Goal: Task Accomplishment & Management: Complete application form

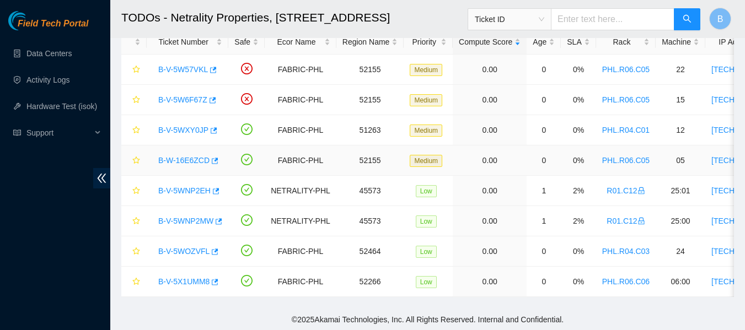
scroll to position [63, 0]
click at [551, 14] on div "Ticket ID" at bounding box center [509, 19] width 83 height 18
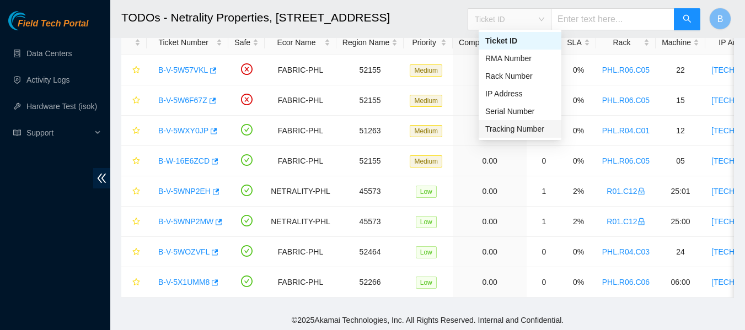
click at [509, 132] on div "Tracking Number" at bounding box center [519, 129] width 69 height 12
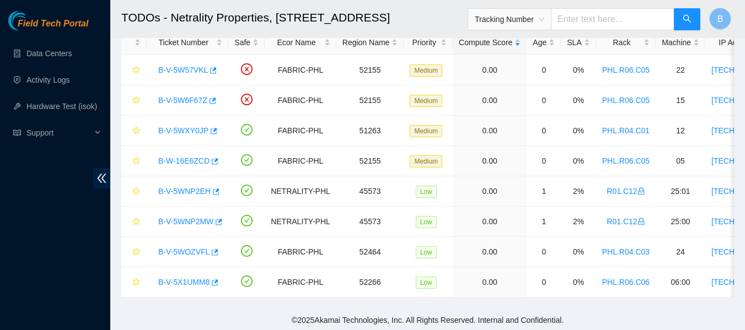
click at [613, 25] on input "text" at bounding box center [613, 19] width 124 height 22
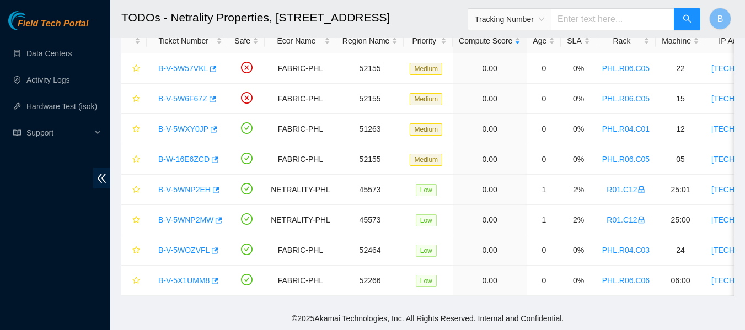
scroll to position [0, 0]
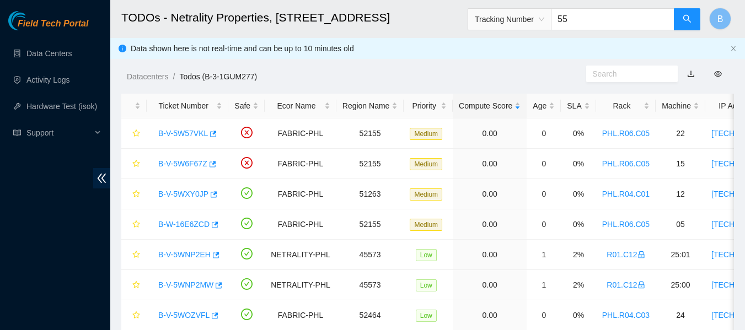
type input "5"
type input "473665219770"
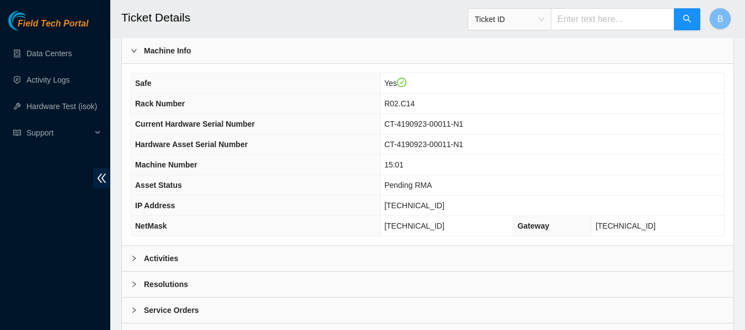
scroll to position [430, 0]
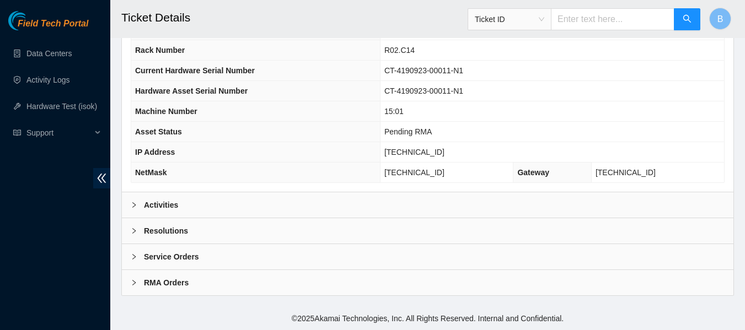
click at [207, 211] on div "Activities" at bounding box center [428, 204] width 612 height 25
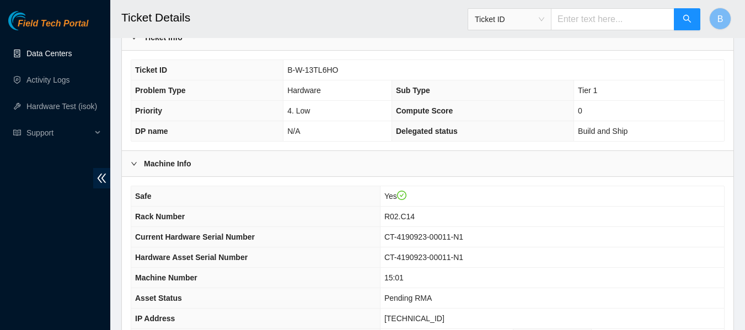
scroll to position [262, 0]
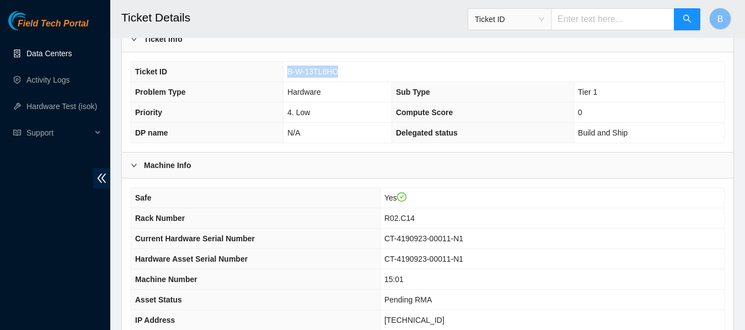
drag, startPoint x: 289, startPoint y: 72, endPoint x: 344, endPoint y: 76, distance: 55.3
click at [344, 76] on td "B-W-13TL6HO" at bounding box center [503, 72] width 441 height 20
copy span "B-W-13TL6HO"
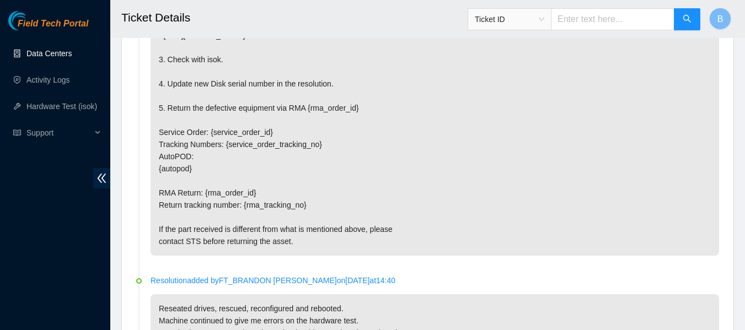
scroll to position [782, 0]
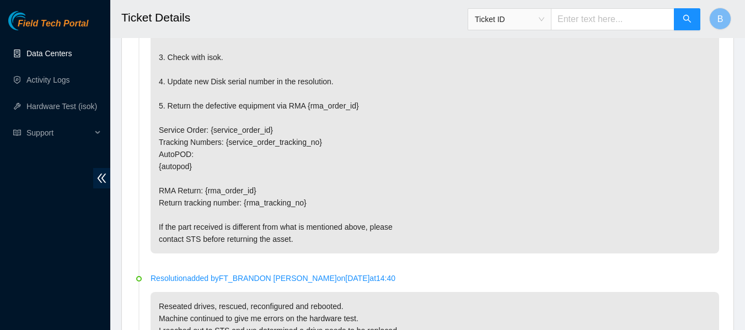
click at [55, 49] on link "Data Centers" at bounding box center [48, 53] width 45 height 9
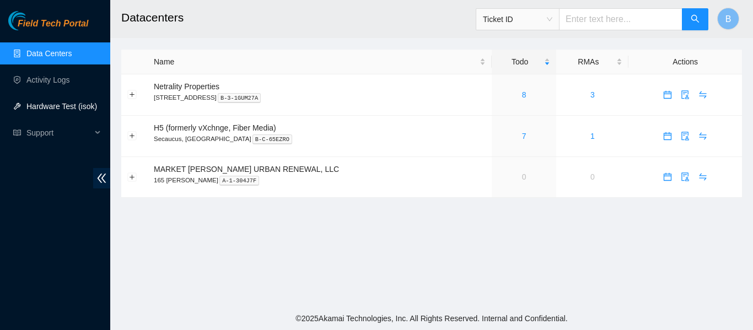
click at [79, 104] on link "Hardware Test (isok)" at bounding box center [61, 106] width 71 height 9
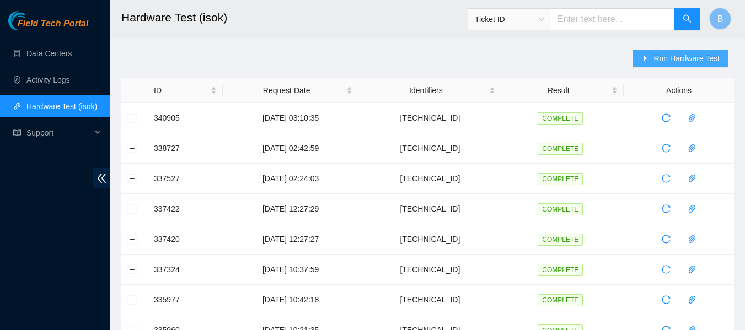
click at [669, 65] on button "Run Hardware Test" at bounding box center [681, 59] width 96 height 18
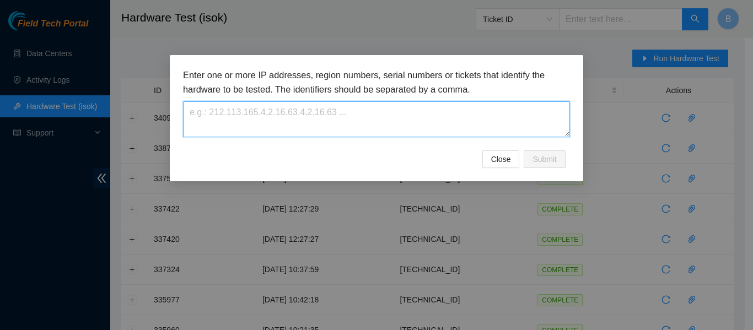
click at [396, 122] on textarea at bounding box center [376, 119] width 387 height 36
paste textarea "184.25.204.91"
type textarea "184.25.204.91"
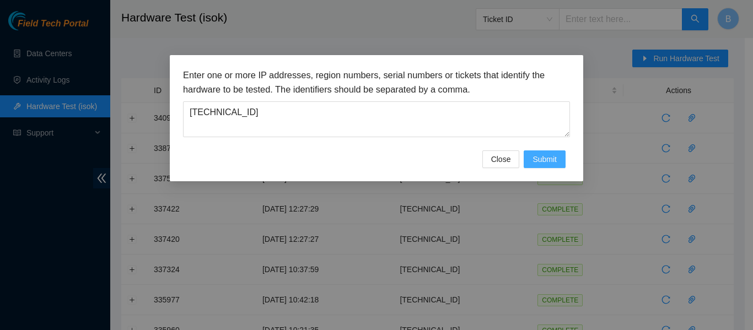
click at [542, 159] on span "Submit" at bounding box center [545, 159] width 24 height 12
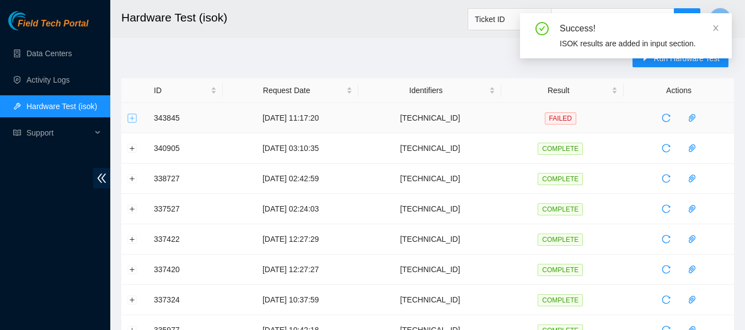
click at [131, 117] on button "Expand row" at bounding box center [132, 118] width 9 height 9
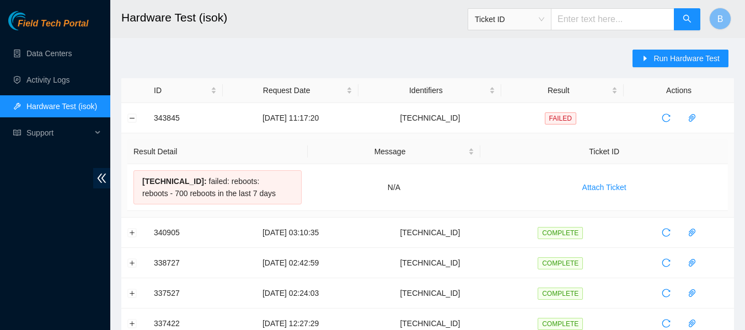
drag, startPoint x: 137, startPoint y: 180, endPoint x: 283, endPoint y: 196, distance: 146.5
click at [283, 196] on div "184.25.204.91 : failed: reboots: reboots - 700 reboots in the last 7 days" at bounding box center [217, 187] width 168 height 34
copy div "184.25.204.91 : failed: reboots: reboots - 700 reboots in the last 7 days"
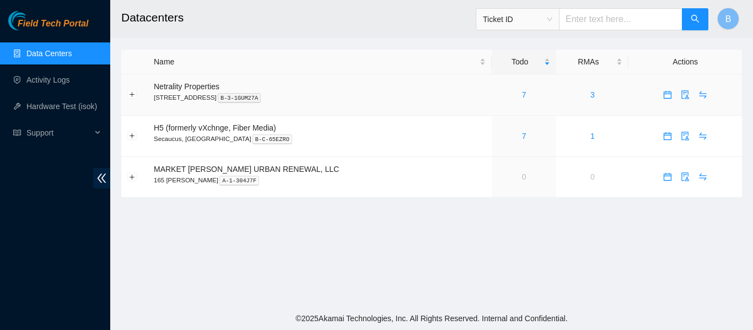
click at [498, 94] on div "7" at bounding box center [524, 95] width 52 height 12
click at [522, 95] on link "8" at bounding box center [524, 94] width 4 height 9
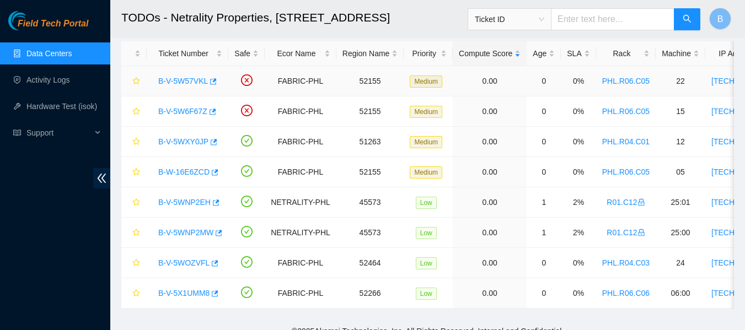
scroll to position [53, 0]
click at [62, 53] on link "Data Centers" at bounding box center [48, 53] width 45 height 9
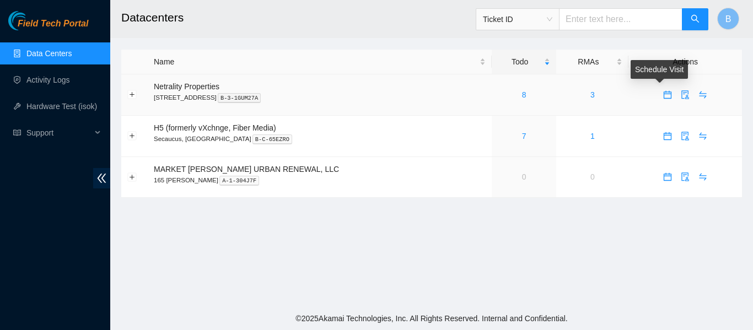
click at [664, 96] on icon "calendar" at bounding box center [668, 94] width 9 height 9
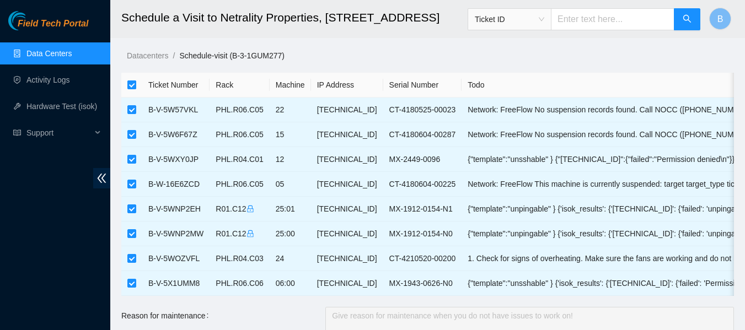
click at [132, 83] on input "checkbox" at bounding box center [131, 85] width 9 height 9
checkbox input "false"
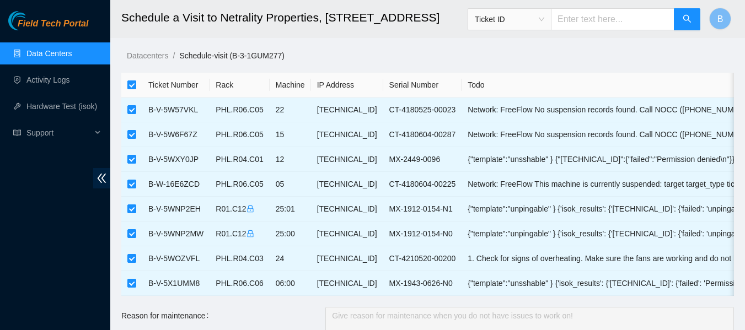
checkbox input "false"
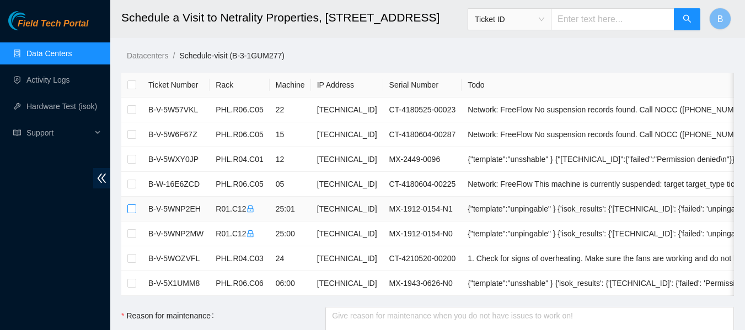
click at [131, 205] on input "checkbox" at bounding box center [131, 209] width 9 height 9
checkbox input "true"
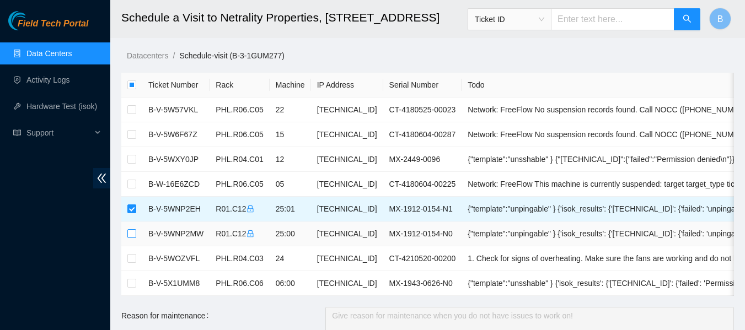
click at [133, 231] on input "checkbox" at bounding box center [131, 233] width 9 height 9
checkbox input "true"
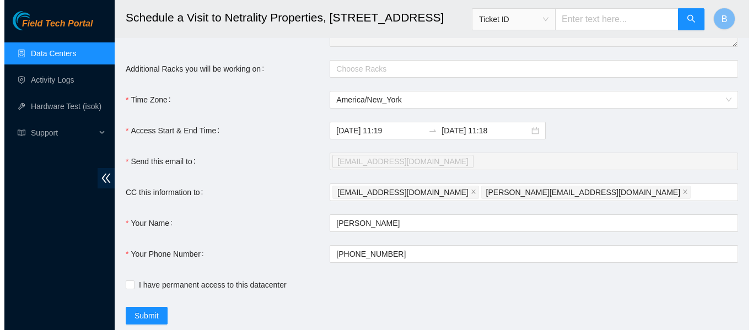
scroll to position [341, 0]
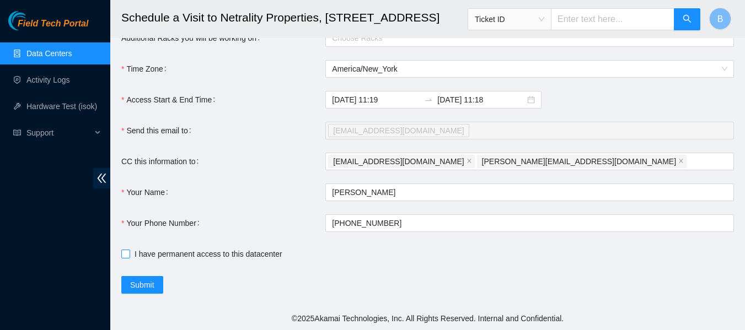
click at [208, 252] on span "I have permanent access to this datacenter" at bounding box center [208, 254] width 157 height 12
click at [129, 252] on input "I have permanent access to this datacenter" at bounding box center [125, 254] width 8 height 8
checkbox input "true"
click at [139, 291] on button "Submit" at bounding box center [142, 285] width 42 height 18
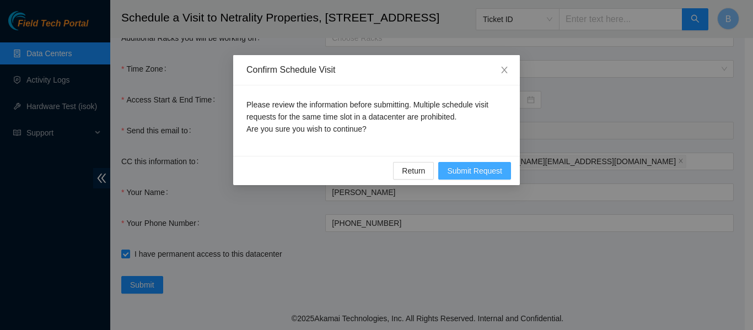
click at [480, 169] on span "Submit Request" at bounding box center [474, 171] width 55 height 12
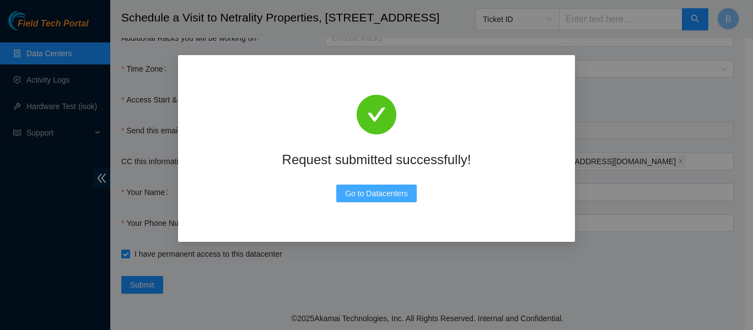
click at [383, 188] on span "Go to Datacenters" at bounding box center [376, 194] width 63 height 12
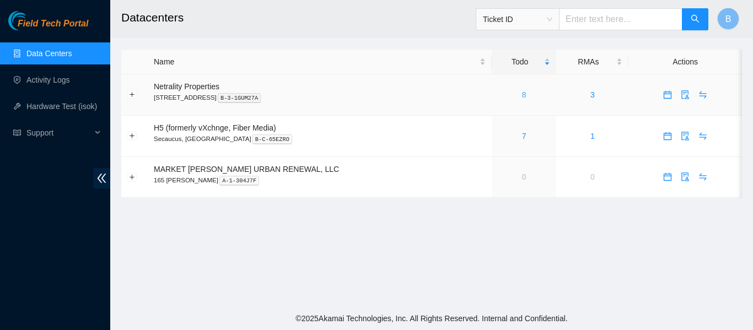
click at [522, 93] on link "8" at bounding box center [524, 94] width 4 height 9
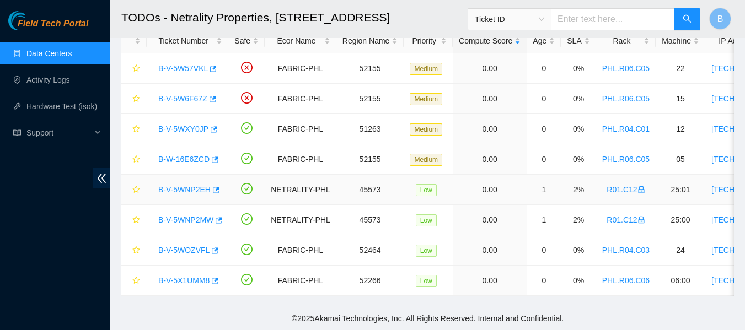
scroll to position [73, 0]
click at [213, 248] on icon "button" at bounding box center [215, 251] width 7 height 6
click at [209, 126] on icon "button" at bounding box center [213, 130] width 8 height 8
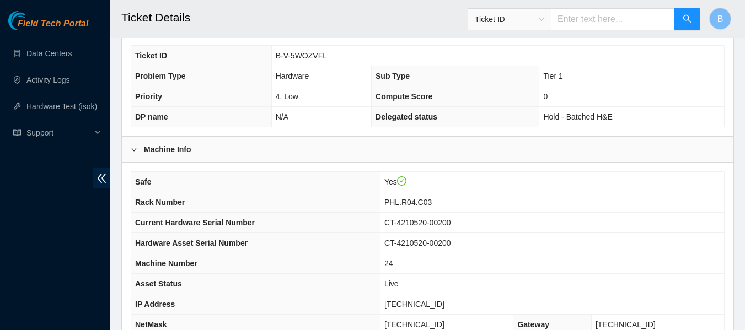
scroll to position [430, 0]
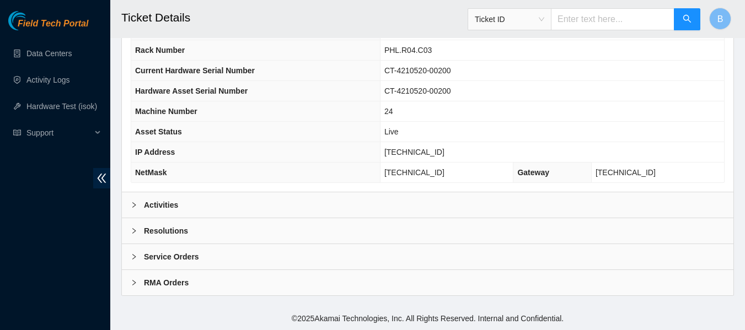
click at [195, 195] on div "Activities" at bounding box center [428, 204] width 612 height 25
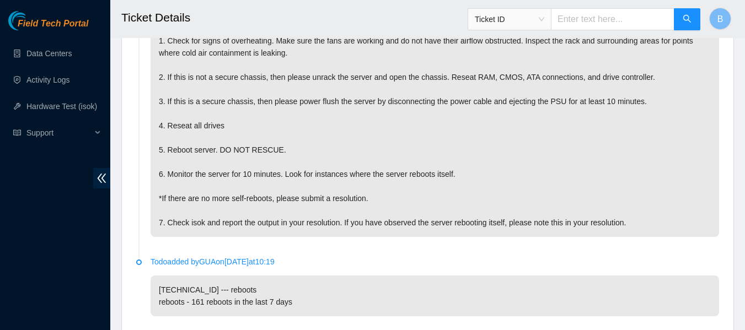
scroll to position [653, 0]
click at [630, 86] on p "1. Check for signs of overheating. Make sure the fans are working and do not ha…" at bounding box center [435, 131] width 569 height 211
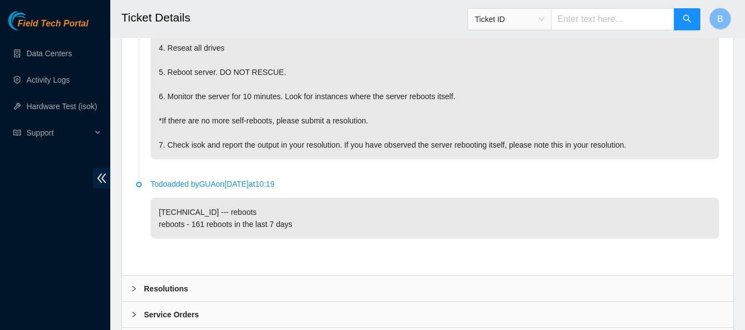
scroll to position [800, 0]
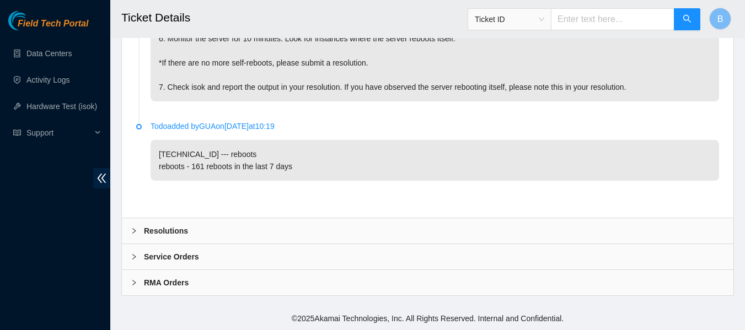
click at [193, 234] on div "Resolutions" at bounding box center [428, 230] width 612 height 25
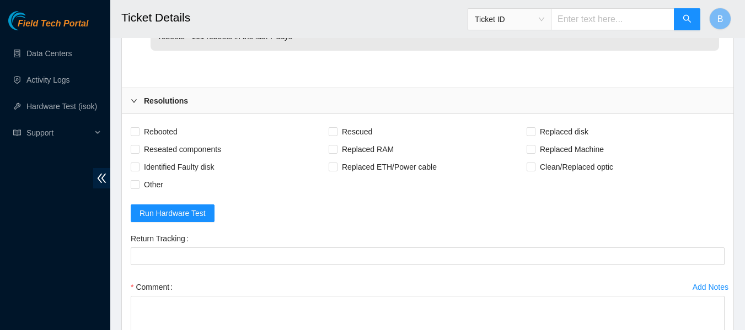
scroll to position [919, 0]
click at [174, 140] on span "Rebooted" at bounding box center [161, 131] width 42 height 18
click at [138, 135] on input "Rebooted" at bounding box center [135, 131] width 8 height 8
checkbox input "true"
click at [171, 158] on span "Reseated components" at bounding box center [183, 149] width 86 height 18
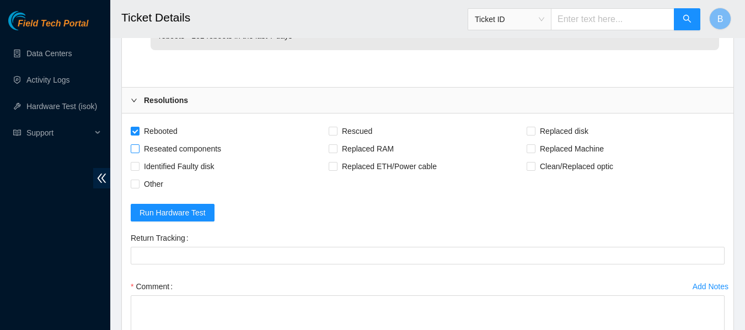
click at [138, 152] on input "Reseated components" at bounding box center [135, 149] width 8 height 8
checkbox input "true"
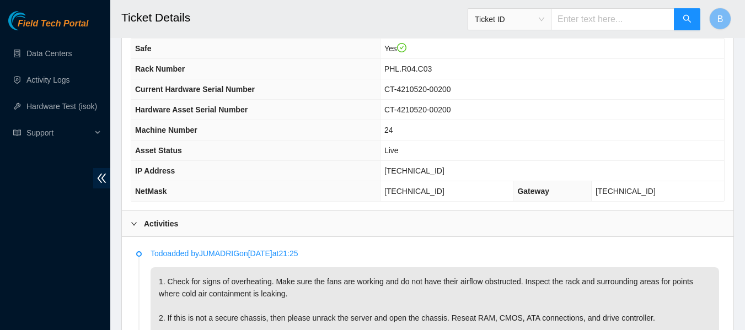
scroll to position [411, 0]
click at [365, 223] on div "Activities" at bounding box center [428, 224] width 612 height 25
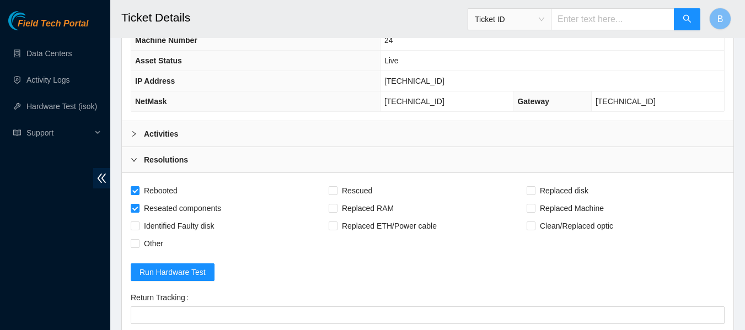
scroll to position [516, 0]
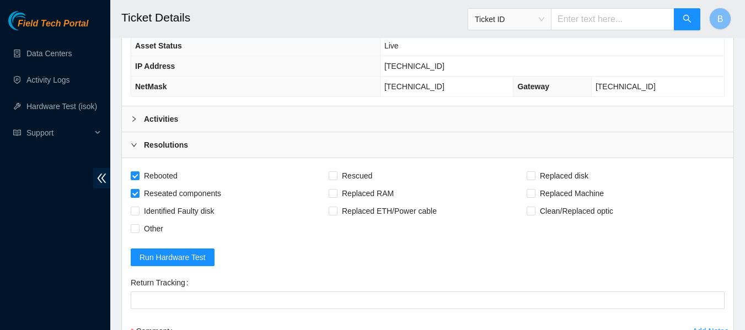
click at [315, 119] on div "Activities" at bounding box center [428, 118] width 612 height 25
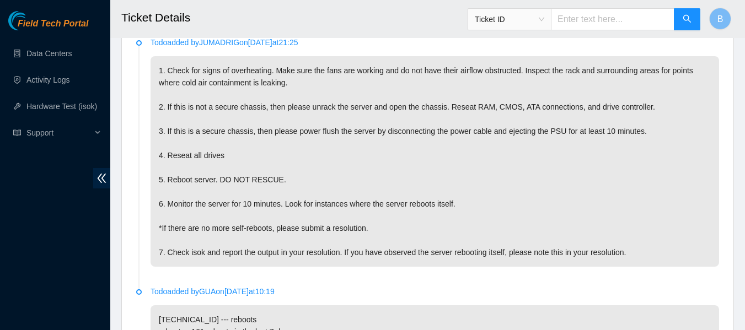
scroll to position [622, 0]
click at [493, 189] on p "1. Check for signs of overheating. Make sure the fans are working and do not ha…" at bounding box center [435, 162] width 569 height 211
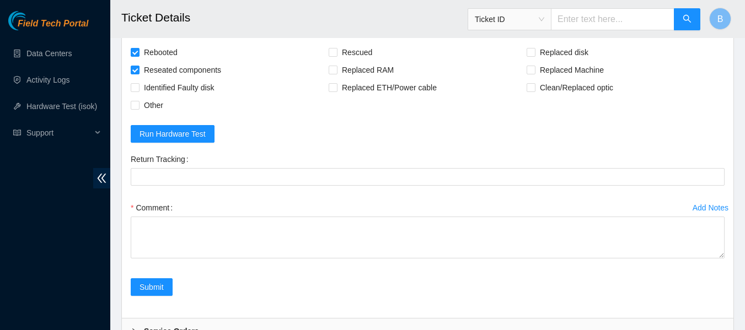
scroll to position [1084, 0]
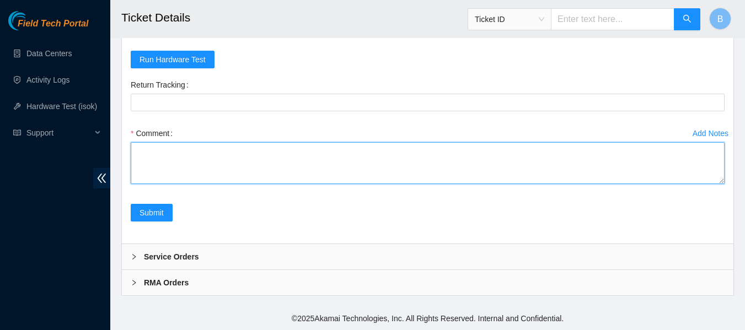
click at [276, 165] on textarea "Comment" at bounding box center [428, 163] width 594 height 42
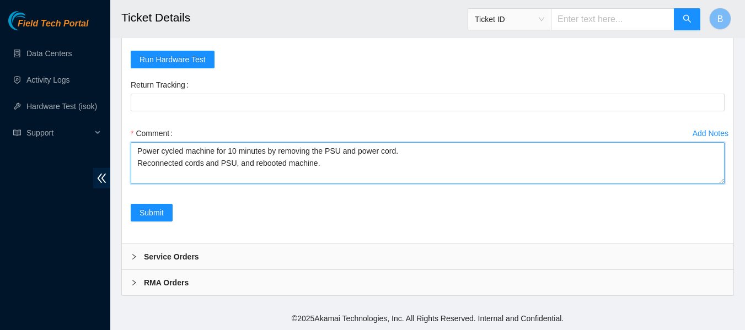
click at [408, 148] on textarea "Power cycled machine for 10 minutes by removing the PSU and power cord. Reconne…" at bounding box center [428, 163] width 594 height 42
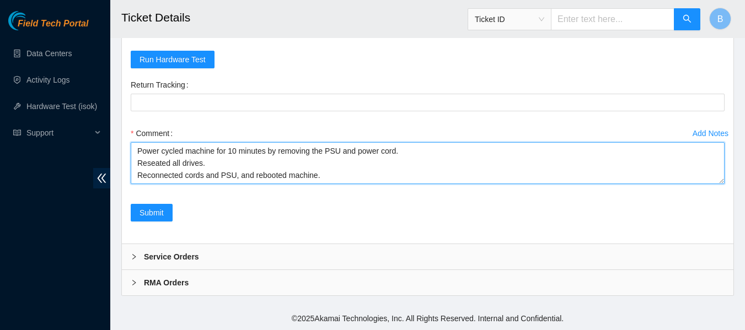
click at [363, 181] on textarea "Power cycled machine for 10 minutes by removing the PSU and power cord. Reseate…" at bounding box center [428, 163] width 594 height 42
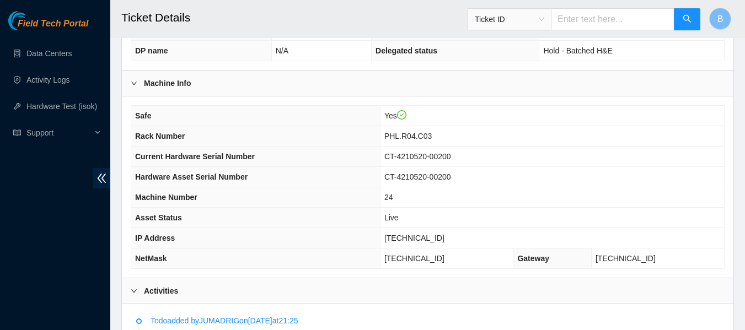
scroll to position [345, 0]
click at [415, 233] on span "184.25.204.91" at bounding box center [414, 237] width 60 height 9
copy span "184.25.204.91"
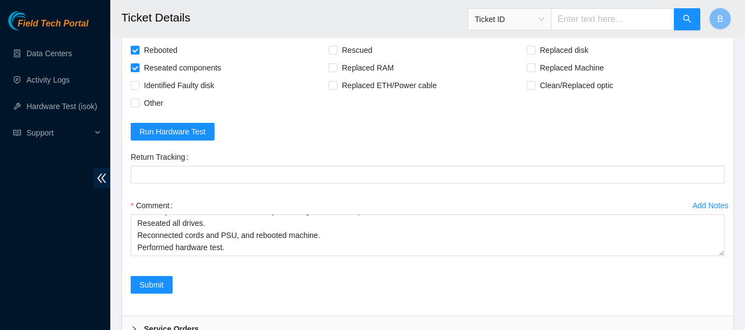
scroll to position [1084, 0]
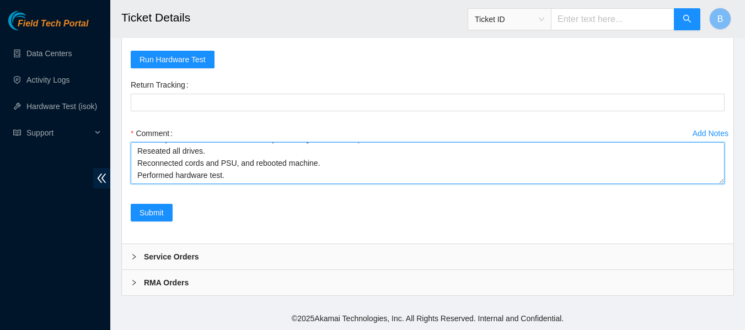
click at [270, 176] on textarea "Power cycled machine for 10 minutes by removing the PSU and power cord. Reseate…" at bounding box center [428, 163] width 594 height 42
paste textarea "184.25.204.91 : failed: reboots: reboots - 700 reboots in the last 7 days"
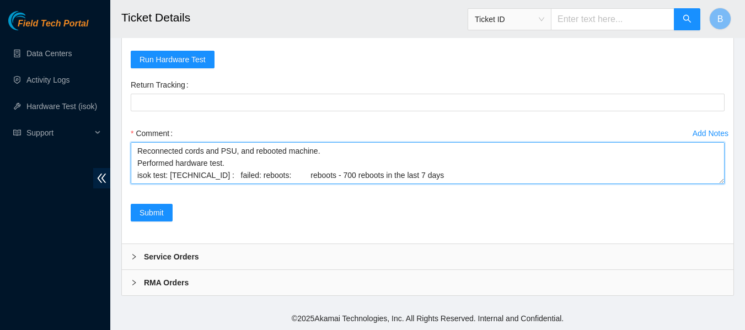
click at [258, 165] on textarea "Power cycled machine for 10 minutes by removing the PSU and power cord. Reseate…" at bounding box center [428, 163] width 594 height 42
click at [320, 153] on textarea "Power cycled machine for 10 minutes by removing the PSU and power cord. Reseate…" at bounding box center [428, 163] width 594 height 42
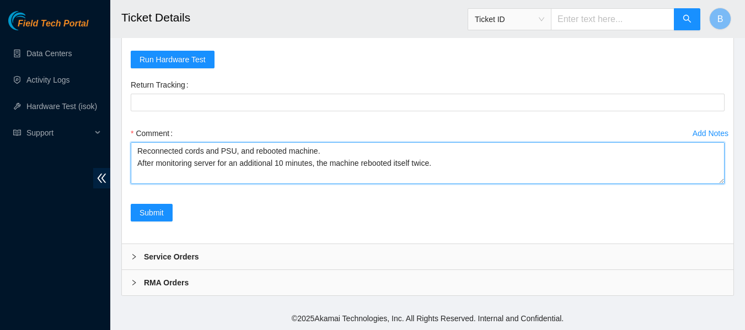
click at [320, 153] on textarea "Power cycled machine for 10 minutes by removing the PSU and power cord. Reseate…" at bounding box center [428, 163] width 594 height 42
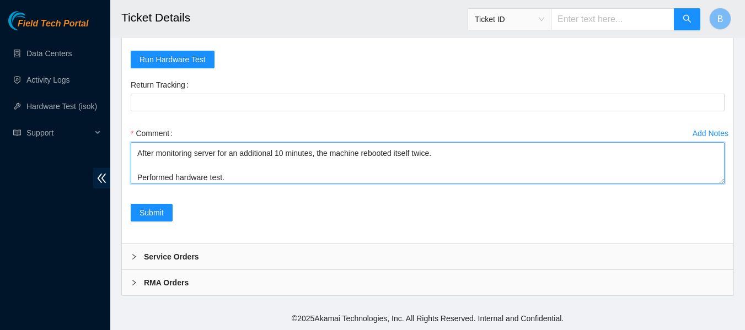
scroll to position [61, 0]
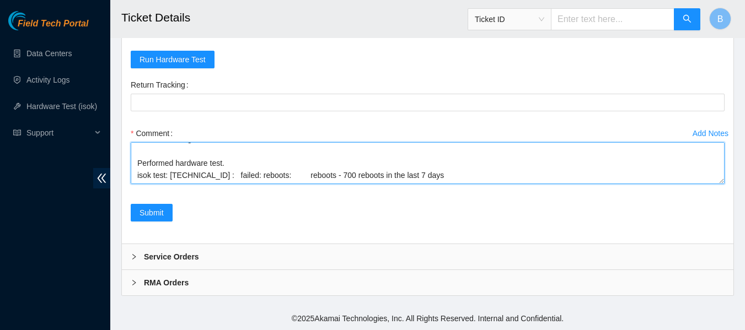
type textarea "Power cycled machine for 10 minutes by removing the PSU and power cord. Reseate…"
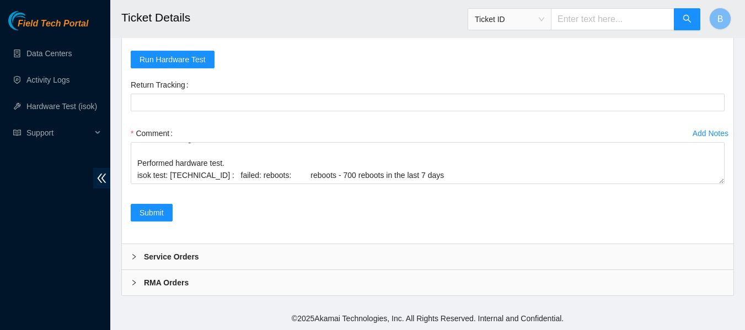
click at [437, 53] on form "Rebooted Rescued Replaced disk Reseated components Replaced RAM Replaced Machin…" at bounding box center [428, 102] width 594 height 266
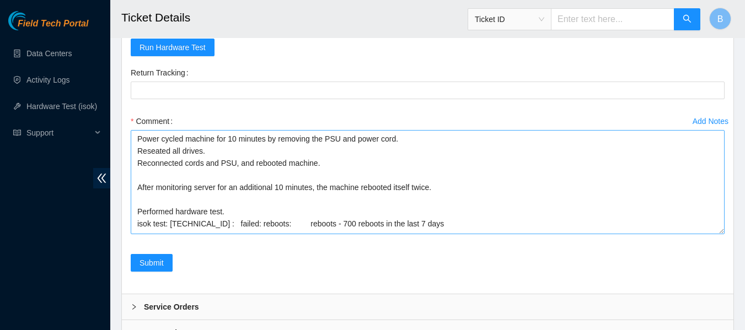
scroll to position [0, 0]
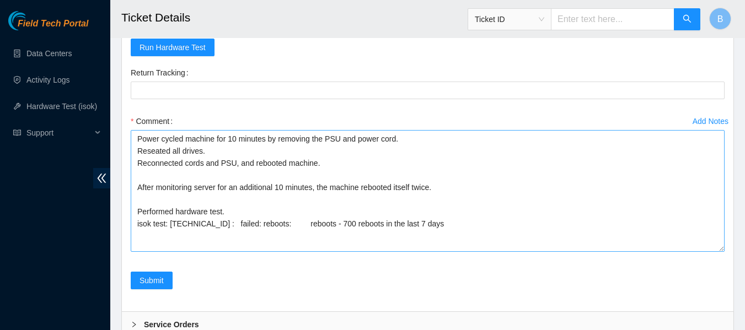
drag, startPoint x: 719, startPoint y: 182, endPoint x: 686, endPoint y: 263, distance: 87.1
click at [686, 252] on textarea "Power cycled machine for 10 minutes by removing the PSU and power cord. Reseate…" at bounding box center [428, 191] width 594 height 122
click at [271, 222] on textarea "Power cycled machine for 10 minutes by removing the PSU and power cord. Reseate…" at bounding box center [428, 191] width 594 height 122
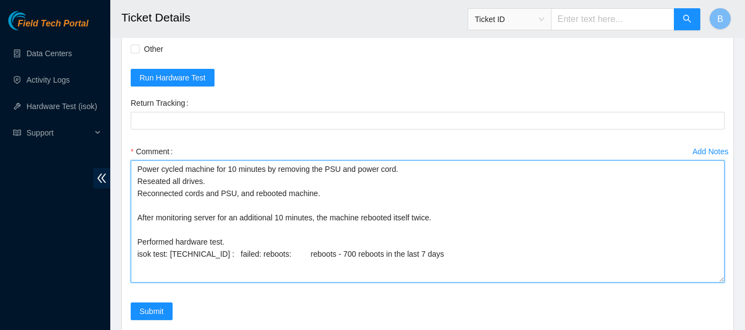
scroll to position [1165, 0]
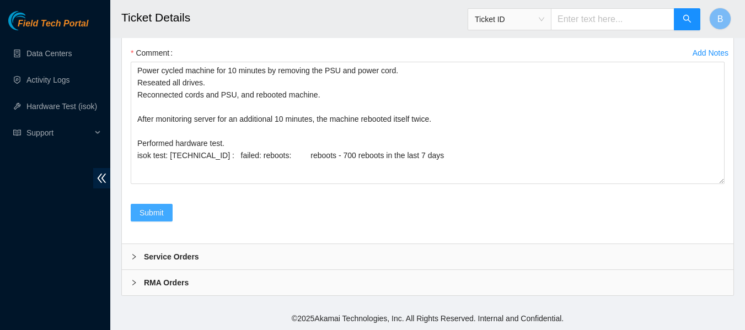
click at [153, 212] on span "Submit" at bounding box center [152, 213] width 24 height 12
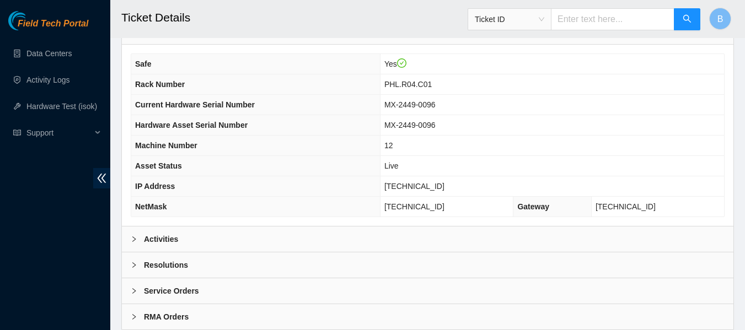
scroll to position [430, 0]
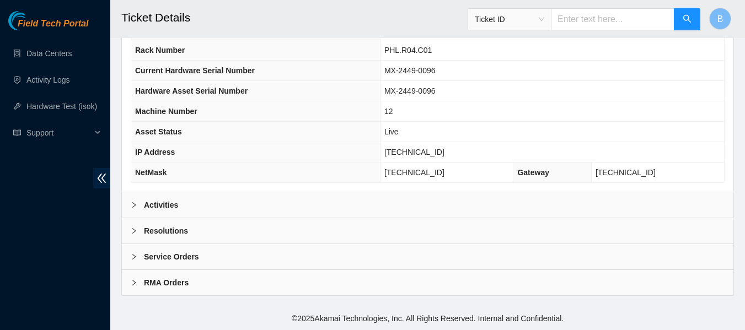
click at [190, 201] on div "Activities" at bounding box center [428, 204] width 612 height 25
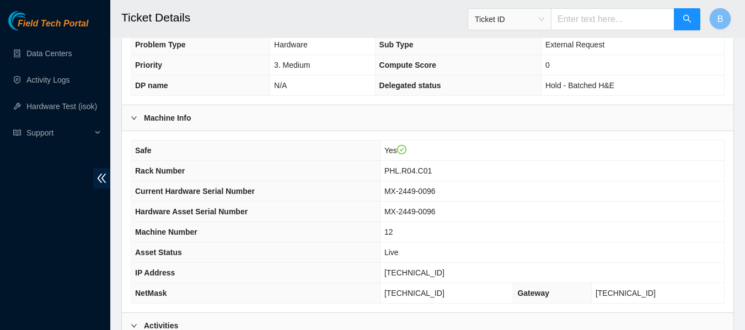
scroll to position [309, 0]
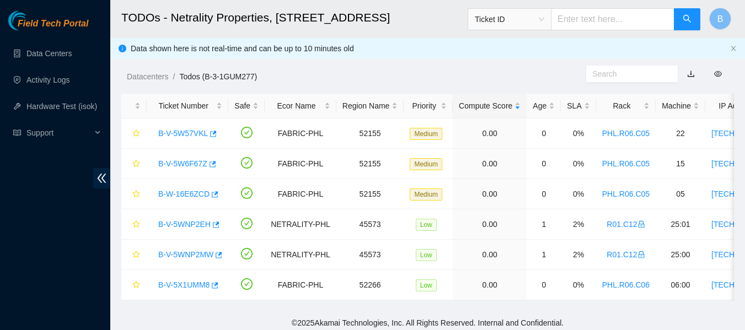
scroll to position [13, 0]
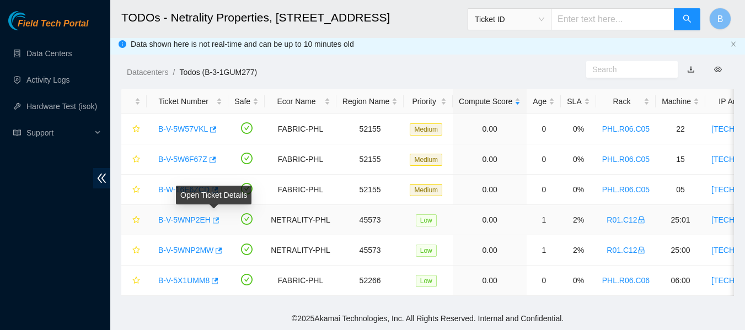
click at [213, 217] on icon "button" at bounding box center [216, 220] width 7 height 6
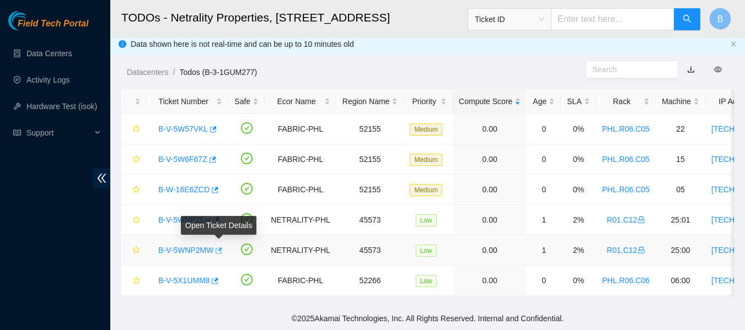
click at [220, 247] on icon "button" at bounding box center [218, 251] width 8 height 8
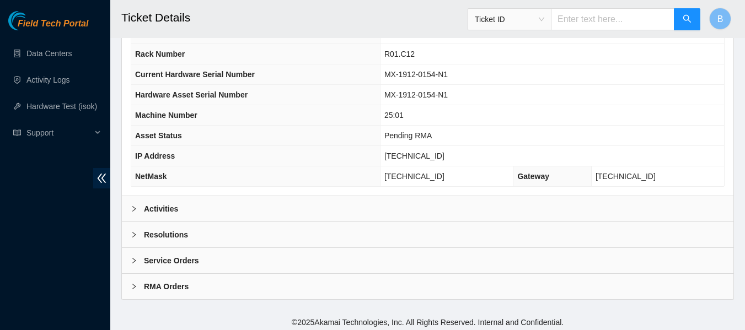
scroll to position [430, 0]
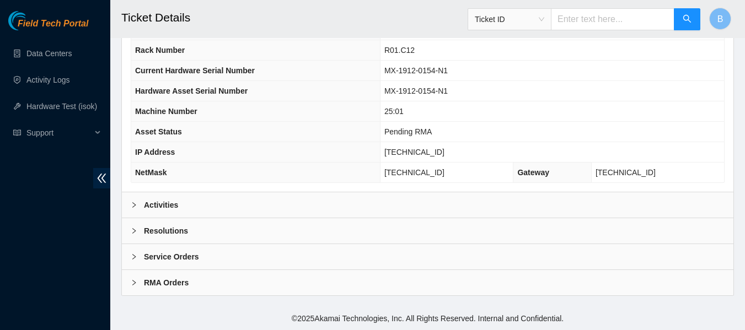
click at [150, 202] on b "Activities" at bounding box center [161, 205] width 34 height 12
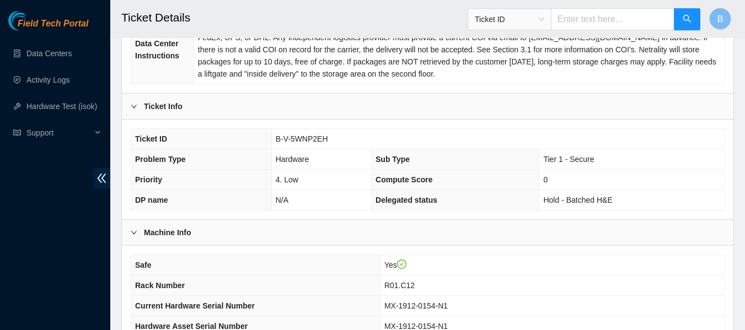
scroll to position [194, 0]
click at [299, 141] on span "B-V-5WNP2EH" at bounding box center [302, 139] width 52 height 9
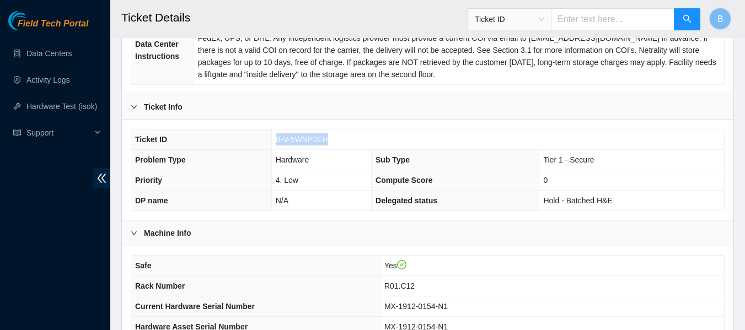
click at [299, 141] on span "B-V-5WNP2EH" at bounding box center [302, 139] width 52 height 9
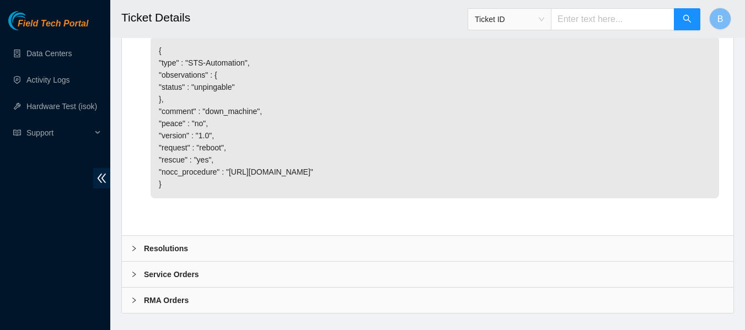
scroll to position [1062, 0]
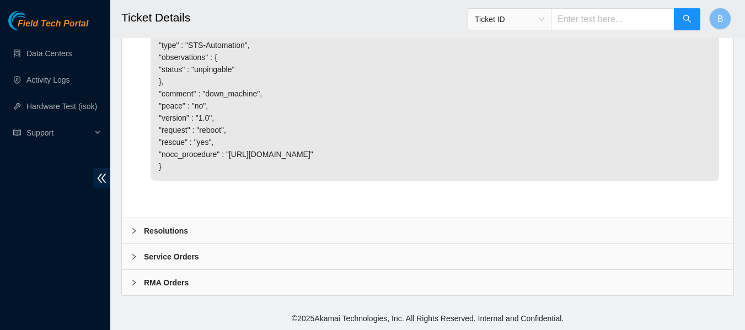
click at [132, 232] on icon "right" at bounding box center [134, 231] width 7 height 7
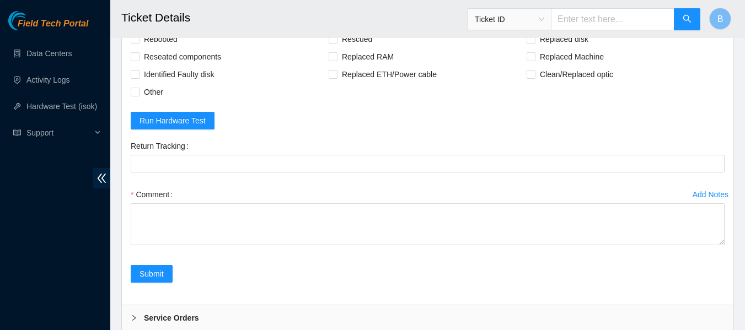
scroll to position [1261, 0]
click at [147, 100] on span "Other" at bounding box center [154, 92] width 28 height 18
click at [138, 95] on input "Other" at bounding box center [135, 91] width 8 height 8
checkbox input "true"
click at [166, 65] on span "Reseated components" at bounding box center [183, 56] width 86 height 18
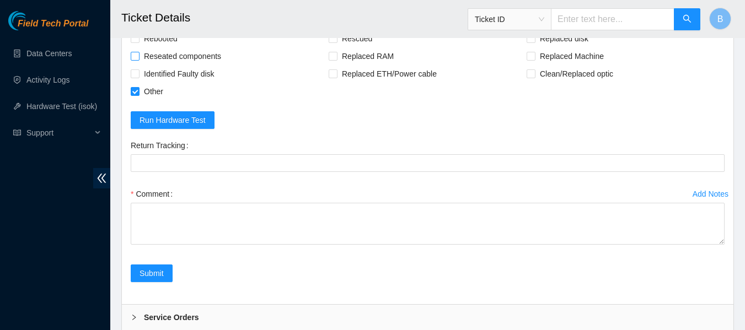
click at [138, 60] on input "Reseated components" at bounding box center [135, 56] width 8 height 8
checkbox input "true"
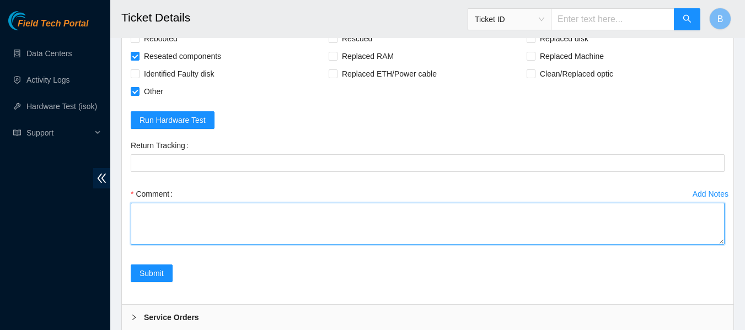
click at [183, 245] on textarea "Comment" at bounding box center [428, 224] width 594 height 42
paste textarea "I attempted to follow the todo list for this ticket but server is completely un…"
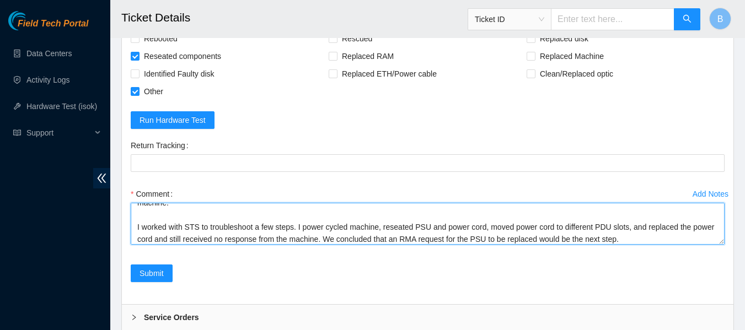
scroll to position [24, 0]
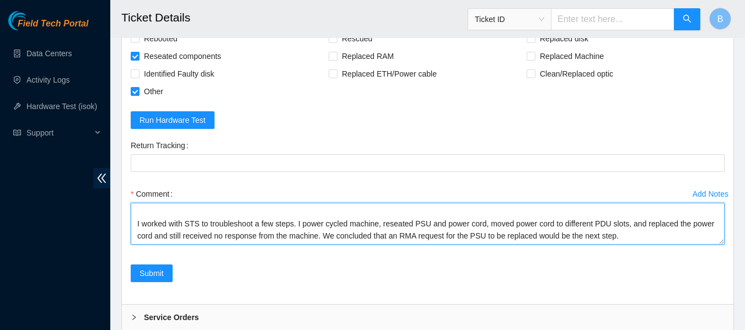
type textarea "I attempted to follow the todo list for this ticket but server is completely un…"
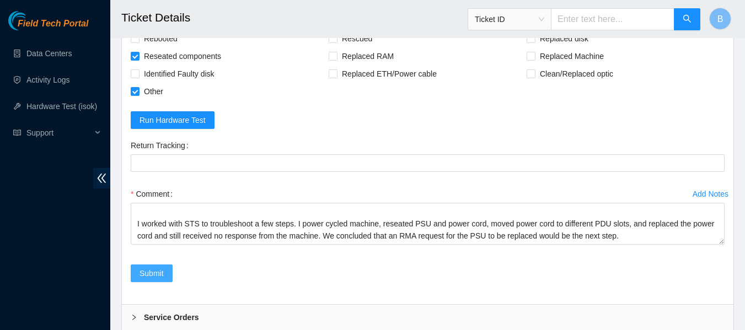
click at [154, 280] on span "Submit" at bounding box center [152, 274] width 24 height 12
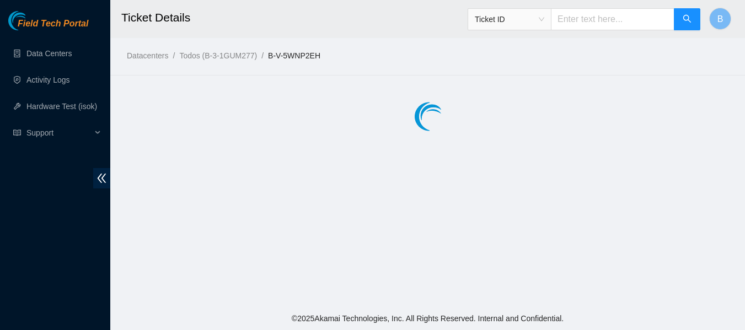
scroll to position [0, 0]
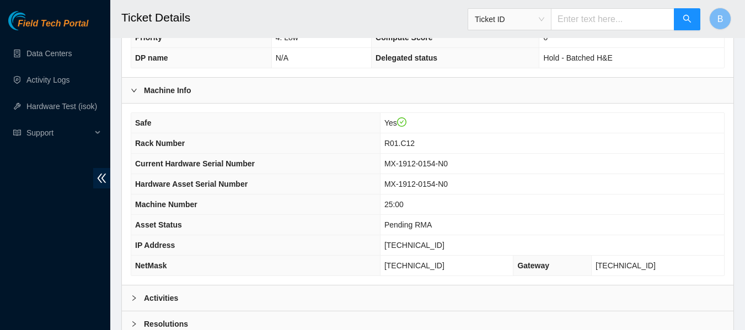
scroll to position [430, 0]
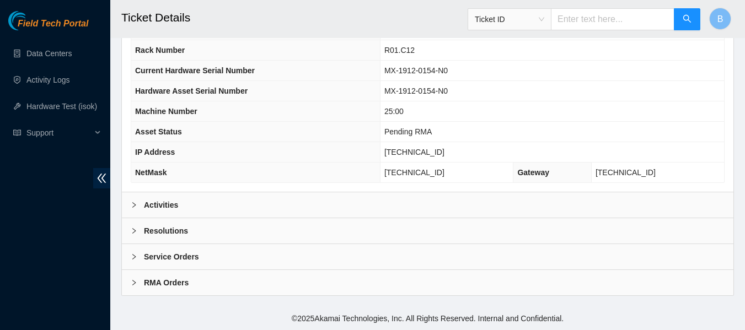
click at [175, 205] on b "Activities" at bounding box center [161, 205] width 34 height 12
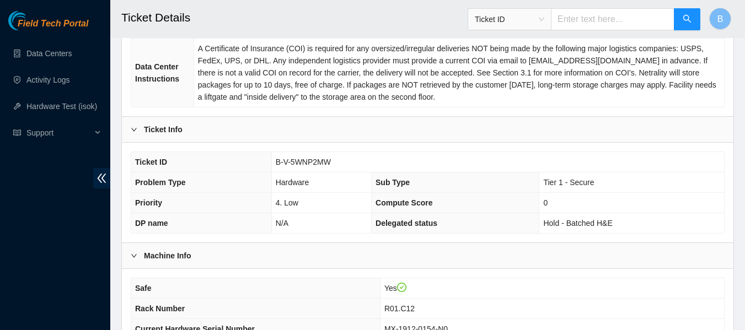
scroll to position [171, 0]
click at [299, 159] on span "B-V-5WNP2MW" at bounding box center [303, 162] width 55 height 9
drag, startPoint x: 277, startPoint y: 164, endPoint x: 330, endPoint y: 164, distance: 53.5
click at [330, 164] on span "B-V-5WNP2MW" at bounding box center [303, 162] width 55 height 9
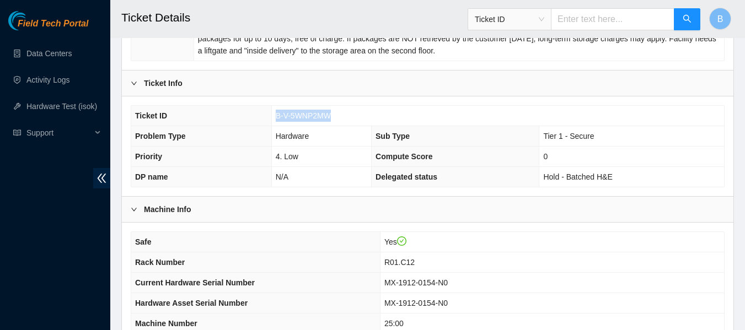
scroll to position [215, 0]
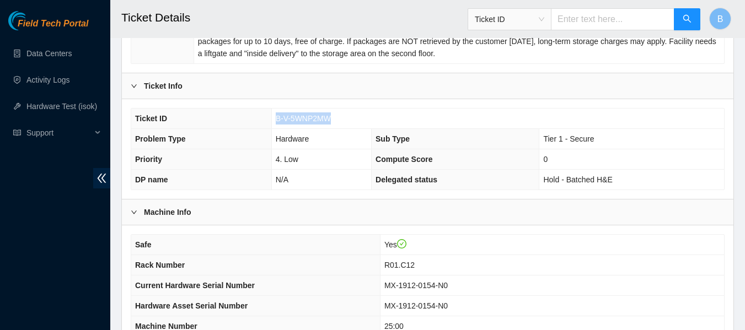
copy span "B-V-5WNP2MW"
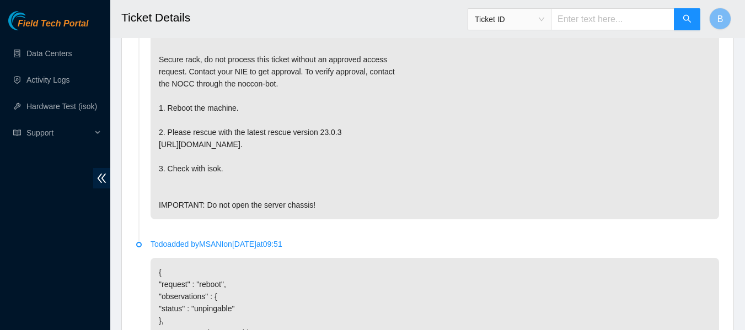
scroll to position [970, 0]
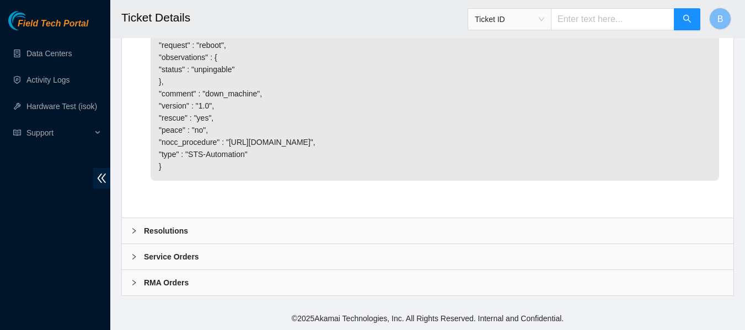
click at [196, 241] on div "Resolutions" at bounding box center [428, 230] width 612 height 25
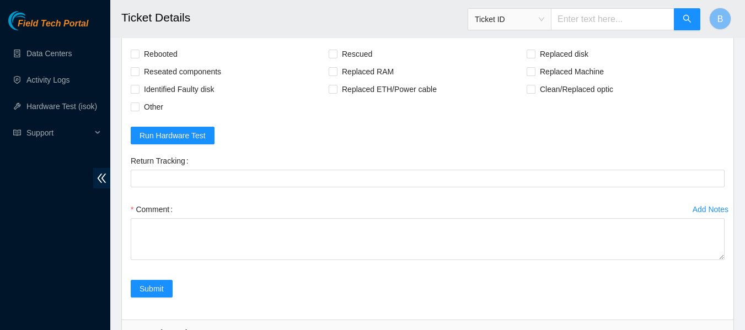
scroll to position [1154, 0]
click at [168, 62] on span "Rebooted" at bounding box center [161, 54] width 42 height 18
click at [138, 57] on input "Rebooted" at bounding box center [135, 53] width 8 height 8
click at [150, 62] on span "Rebooted" at bounding box center [161, 54] width 42 height 18
click at [138, 57] on input "Rebooted" at bounding box center [135, 53] width 8 height 8
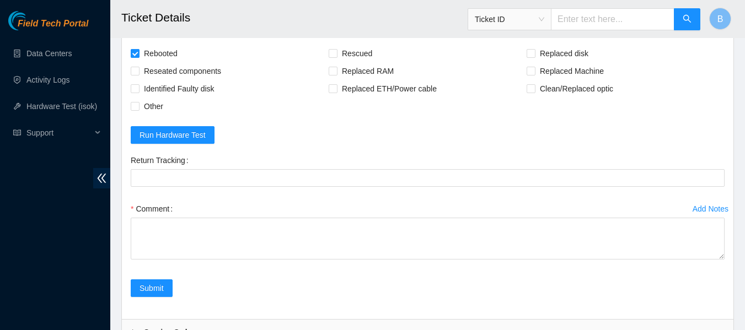
checkbox input "false"
click at [190, 80] on span "Reseated components" at bounding box center [183, 71] width 86 height 18
click at [138, 74] on input "Reseated components" at bounding box center [135, 71] width 8 height 8
checkbox input "true"
click at [153, 115] on span "Other" at bounding box center [154, 107] width 28 height 18
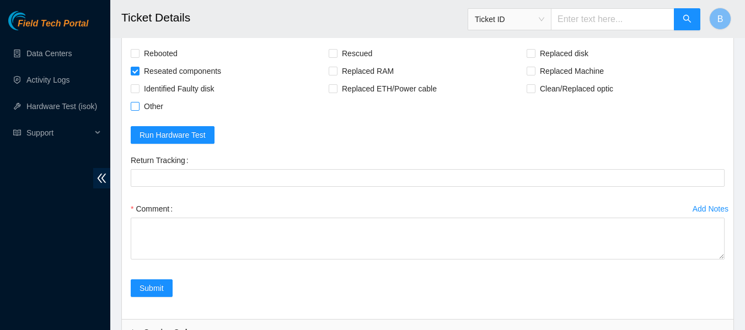
click at [138, 110] on input "Other" at bounding box center [135, 106] width 8 height 8
checkbox input "true"
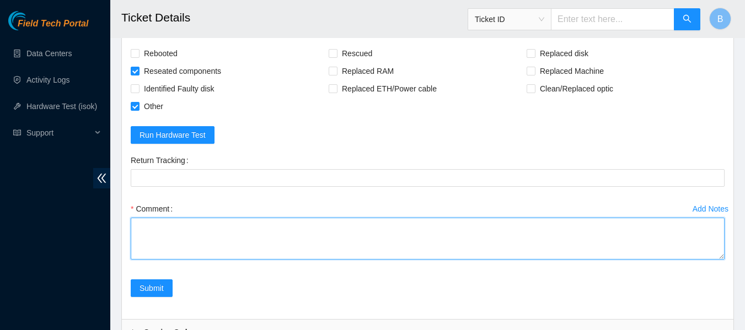
click at [227, 260] on textarea "Comment" at bounding box center [428, 239] width 594 height 42
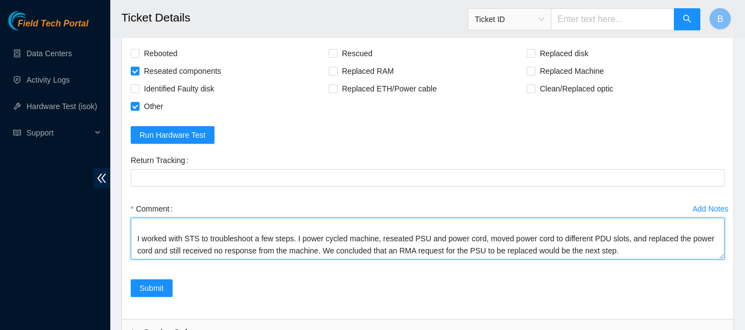
scroll to position [1254, 0]
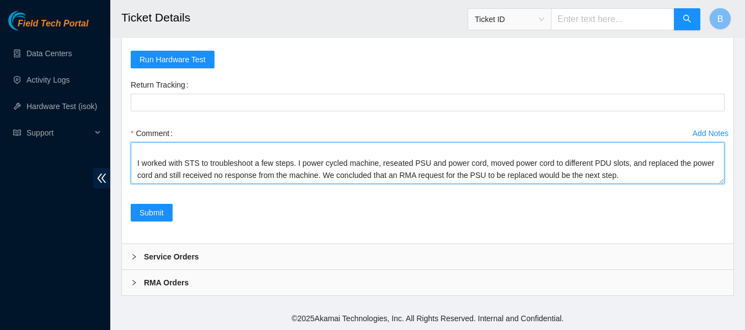
click at [282, 176] on textarea "I attempted to follow the todo list for this ticket but server is completely un…" at bounding box center [428, 163] width 594 height 42
type textarea "I attempted to follow the todo list for this ticket but server is completely un…"
click at [332, 164] on textarea "I attempted to follow the todo list for this ticket but server is completely un…" at bounding box center [428, 163] width 594 height 42
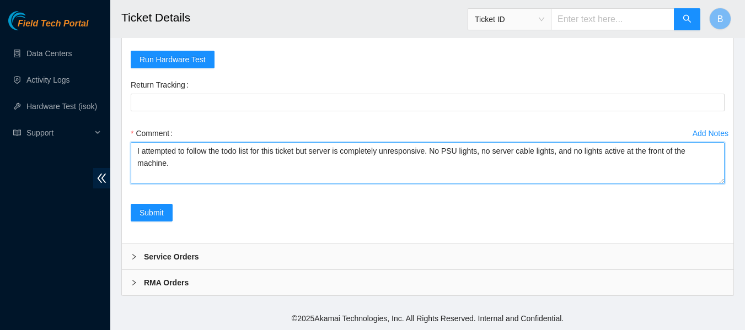
scroll to position [24, 0]
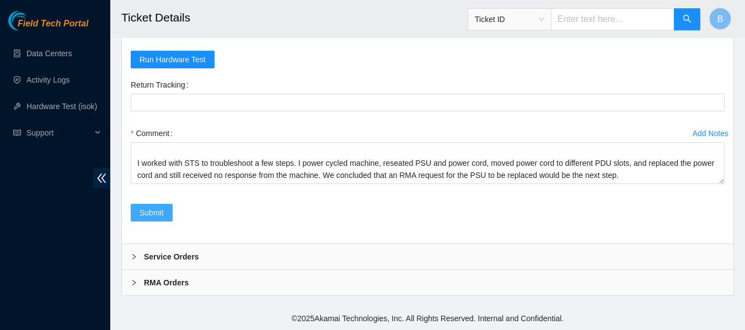
click at [159, 207] on span "Submit" at bounding box center [152, 213] width 24 height 12
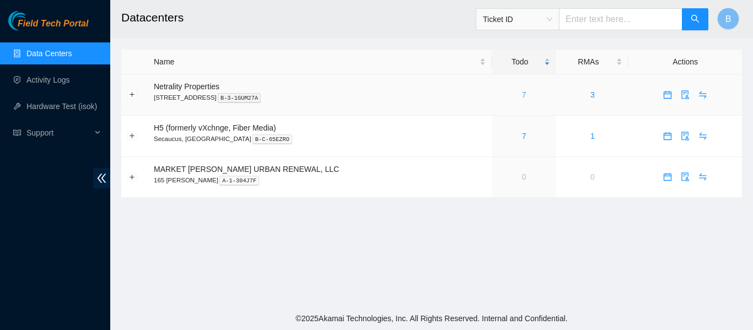
click at [522, 95] on link "7" at bounding box center [524, 94] width 4 height 9
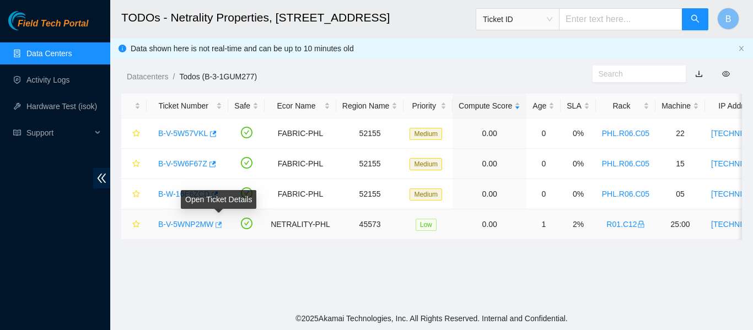
click at [222, 224] on body "Field Tech Portal Data Centers Activity Logs Hardware Test (isok) Support TODOs…" at bounding box center [376, 165] width 753 height 330
click at [217, 224] on icon "button" at bounding box center [218, 225] width 8 height 8
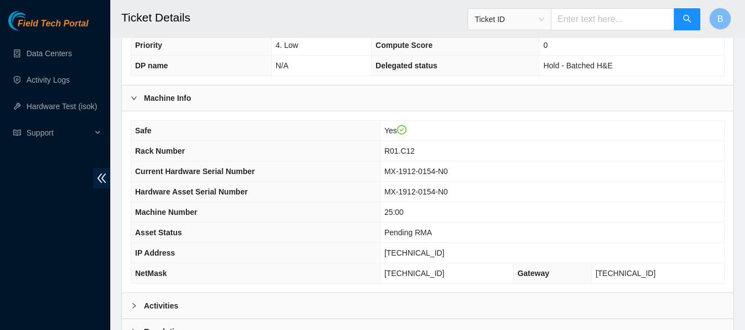
scroll to position [430, 0]
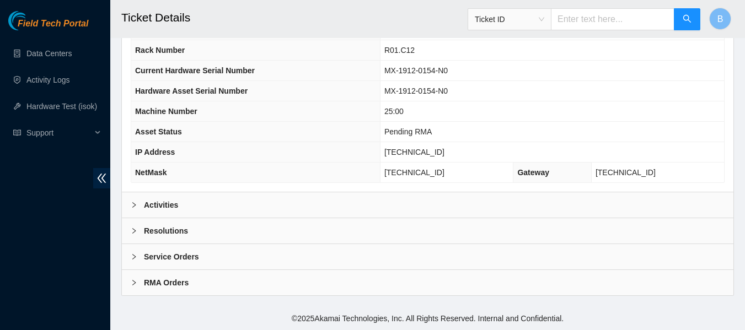
click at [169, 201] on b "Activities" at bounding box center [161, 205] width 34 height 12
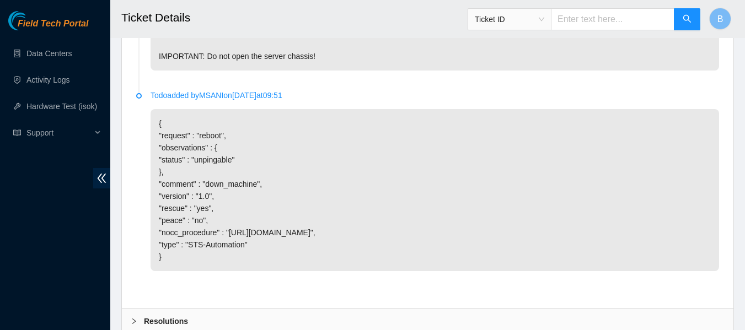
scroll to position [970, 0]
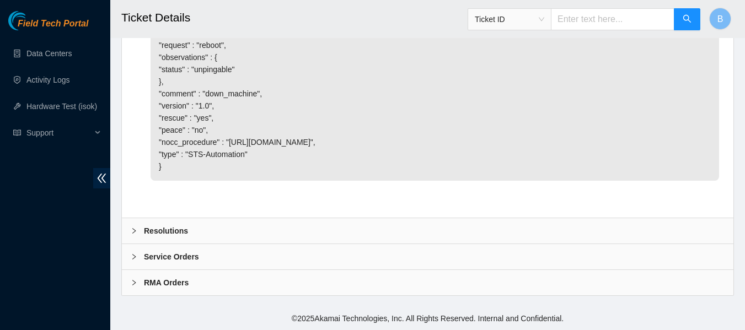
click at [180, 233] on b "Resolutions" at bounding box center [166, 231] width 44 height 12
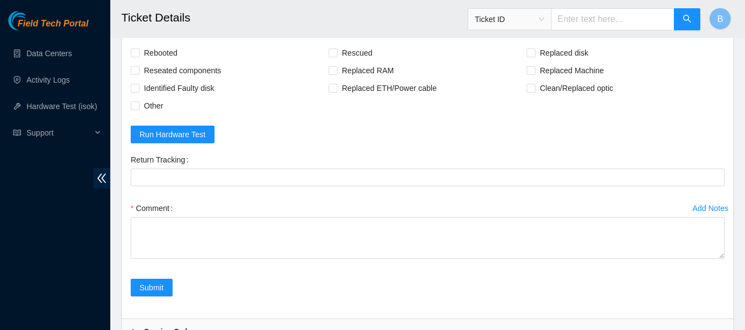
scroll to position [1162, 0]
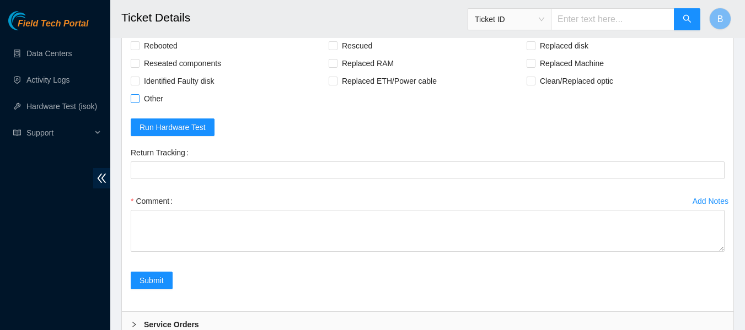
click at [149, 108] on span "Other" at bounding box center [154, 99] width 28 height 18
click at [138, 102] on input "Other" at bounding box center [135, 98] width 8 height 8
checkbox input "true"
click at [169, 72] on span "Reseated components" at bounding box center [183, 64] width 86 height 18
click at [138, 67] on input "Reseated components" at bounding box center [135, 63] width 8 height 8
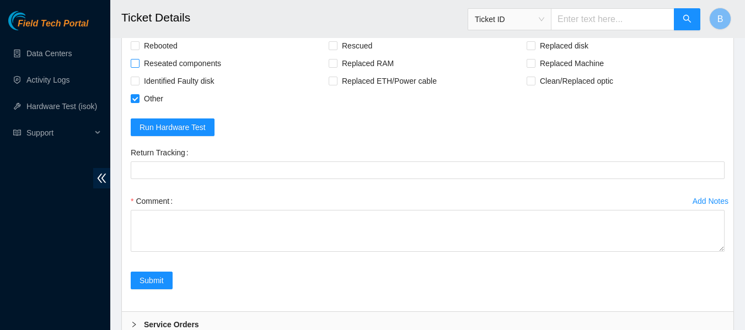
checkbox input "true"
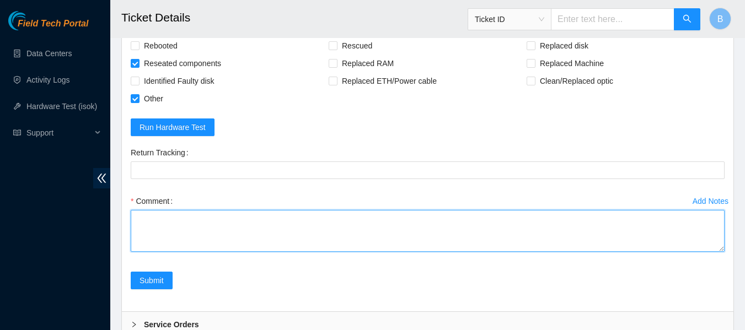
click at [207, 252] on textarea "Comment" at bounding box center [428, 231] width 594 height 42
paste textarea "I attempted to follow the todo list for this ticket but server is completely un…"
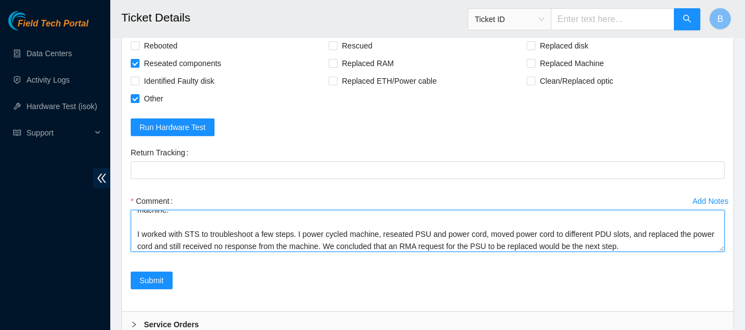
scroll to position [24, 0]
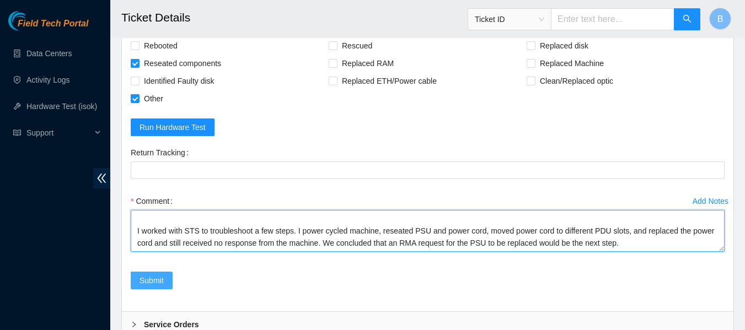
type textarea "I attempted to follow the todo list for this ticket but server is completely un…"
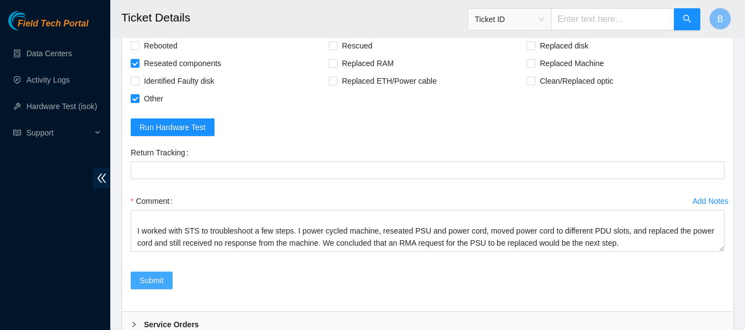
click at [158, 287] on span "Submit" at bounding box center [152, 281] width 24 height 12
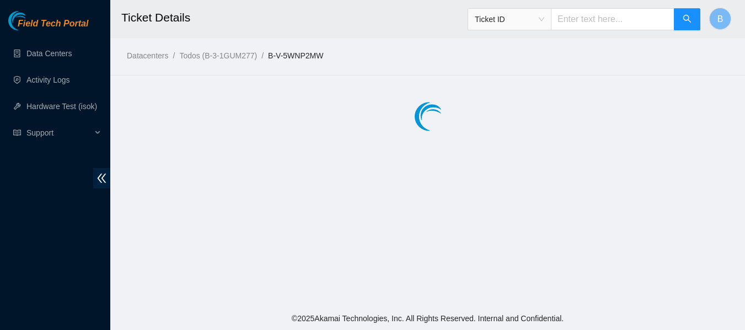
scroll to position [0, 0]
